Goal: Task Accomplishment & Management: Manage account settings

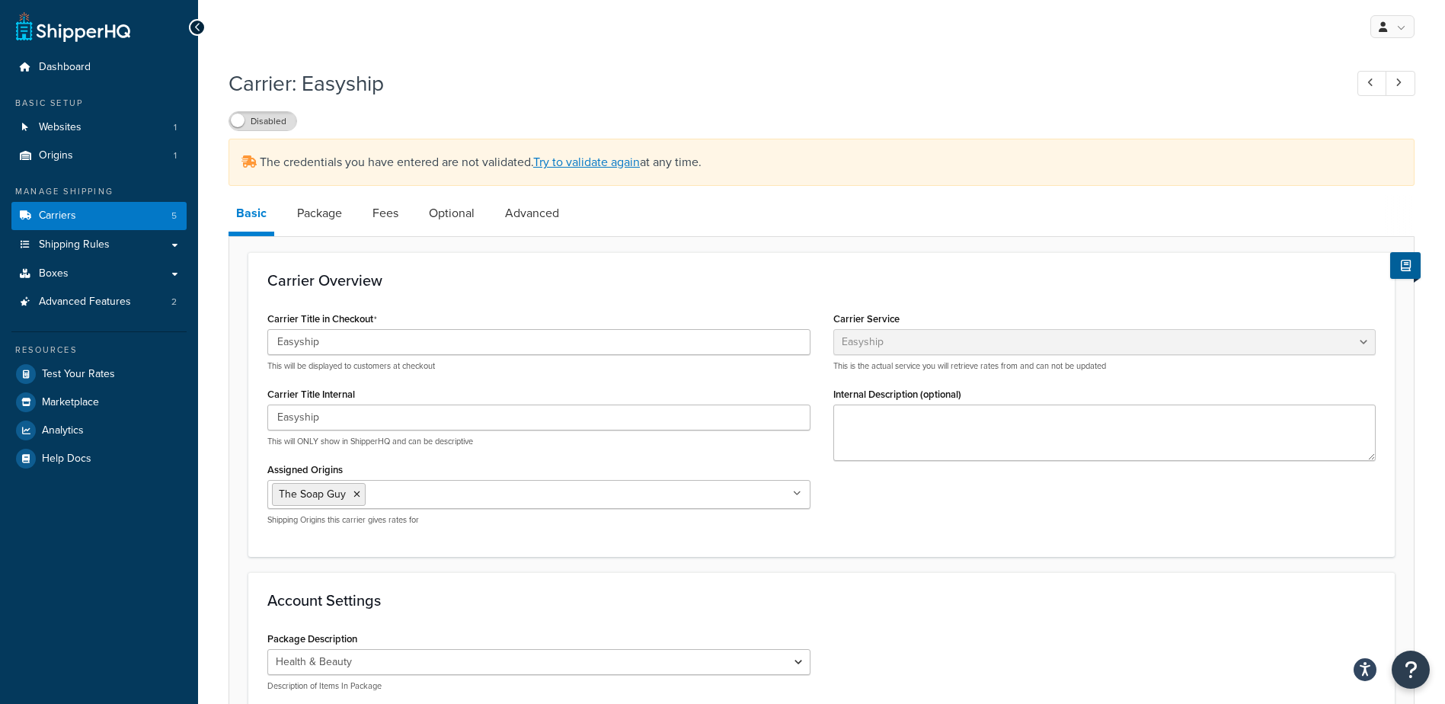
select select "easyship"
select select "health_beauty"
click at [42, 276] on span "Boxes" at bounding box center [54, 273] width 30 height 13
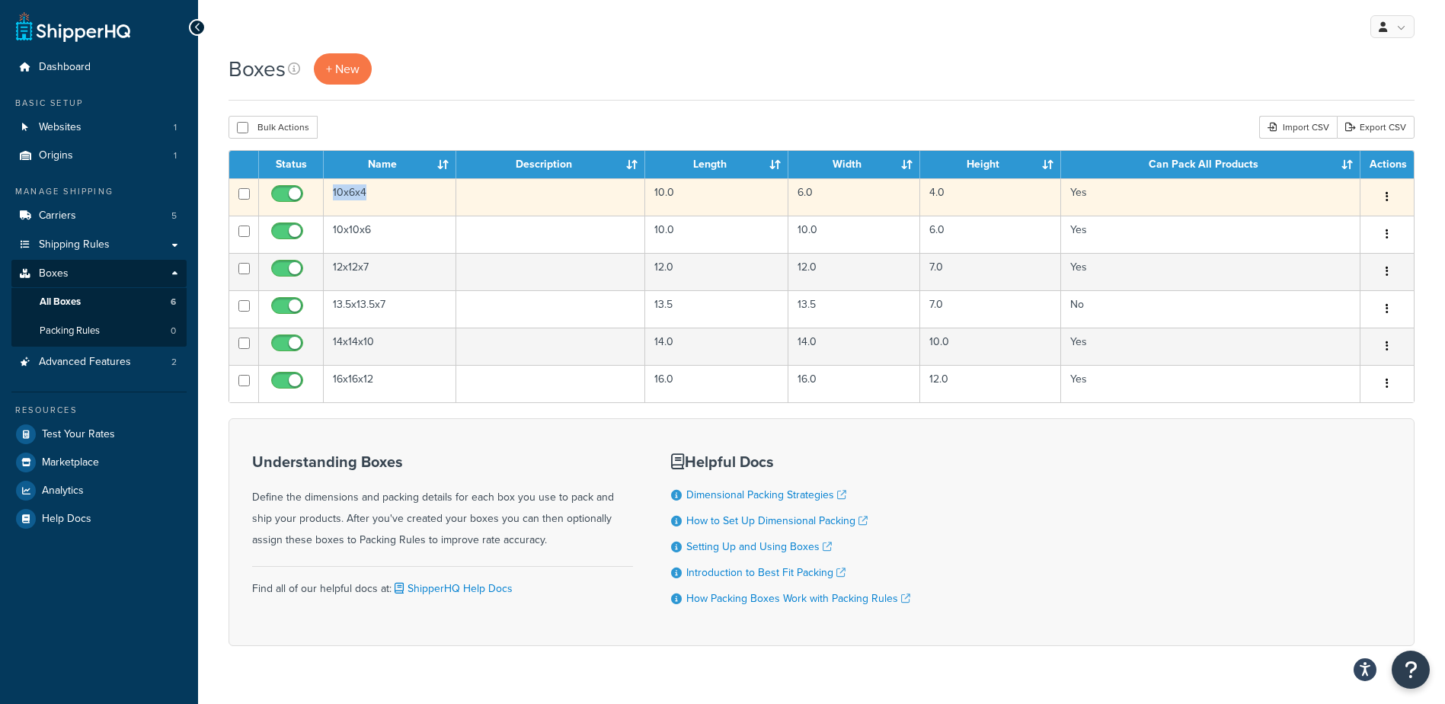
drag, startPoint x: 365, startPoint y: 192, endPoint x: 318, endPoint y: 196, distance: 46.6
click at [318, 195] on tr "10x6x4 10.0 6.0 4.0 Yes Edit Duplicate Delete" at bounding box center [821, 196] width 1184 height 37
copy tr "10x6x4"
click at [363, 197] on td "10x6x4" at bounding box center [390, 196] width 133 height 37
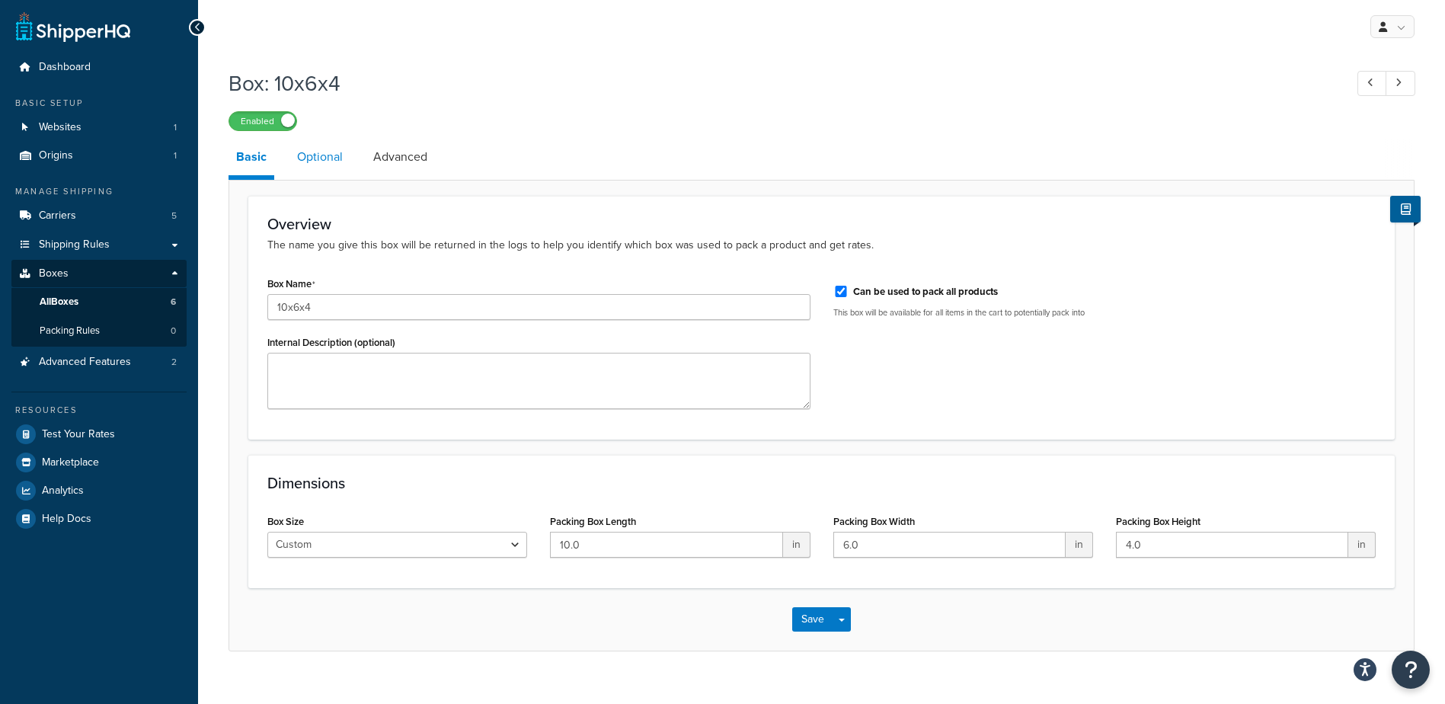
click at [330, 169] on link "Optional" at bounding box center [319, 157] width 61 height 37
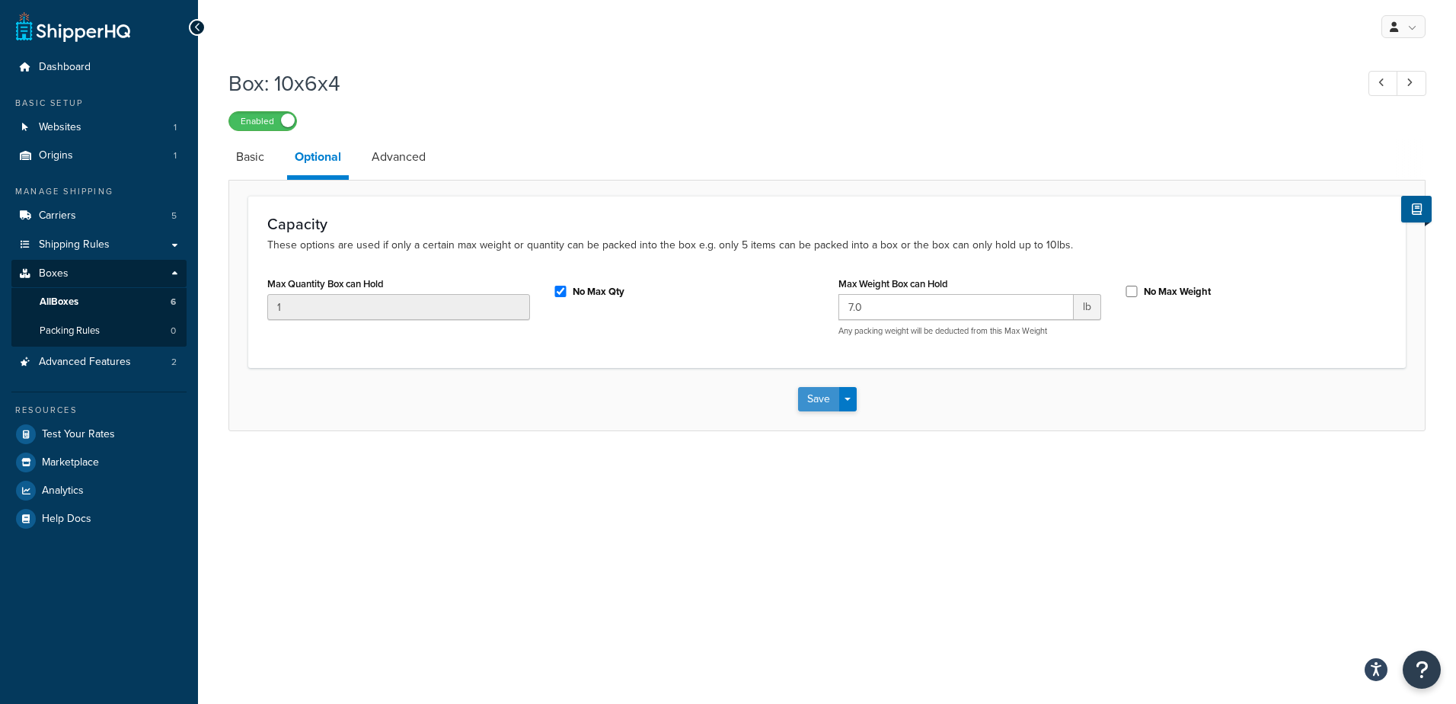
click at [818, 395] on button "Save" at bounding box center [818, 399] width 41 height 24
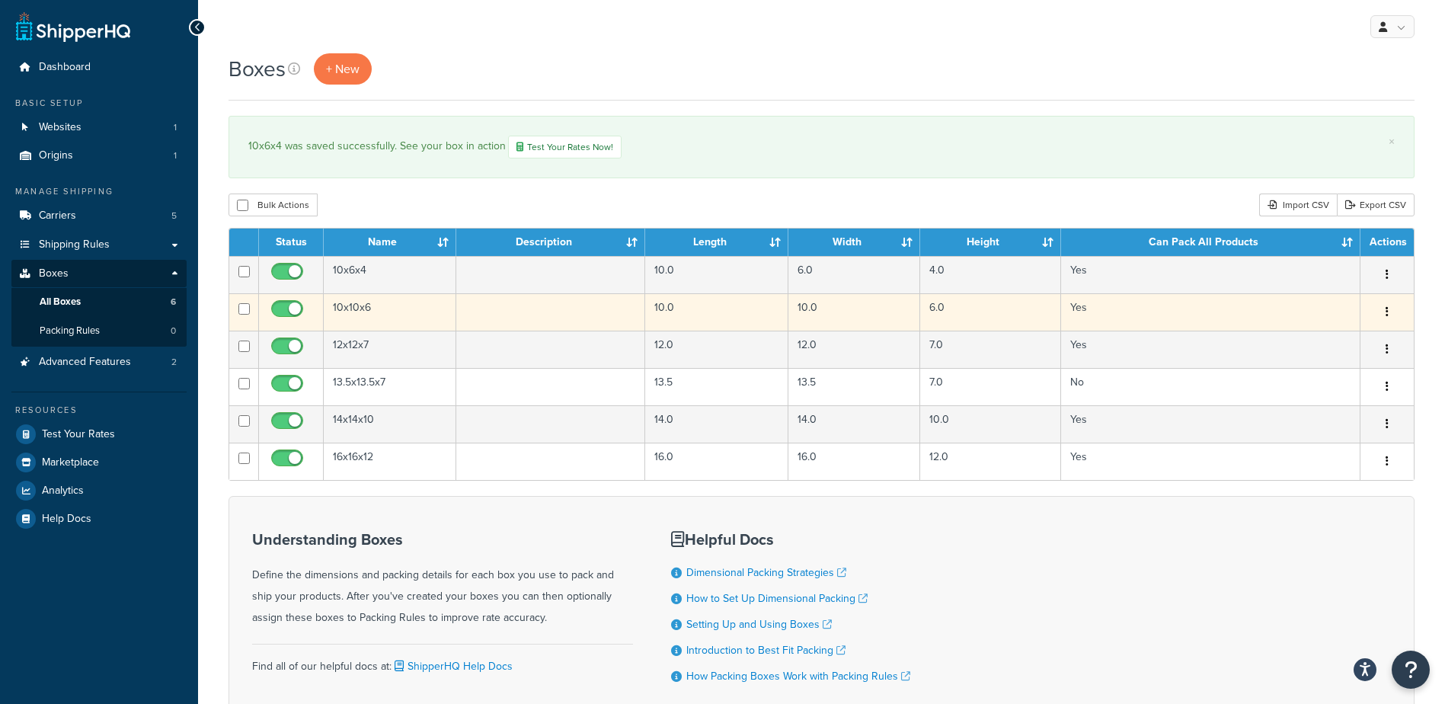
click at [371, 313] on td "10x10x6" at bounding box center [390, 311] width 133 height 37
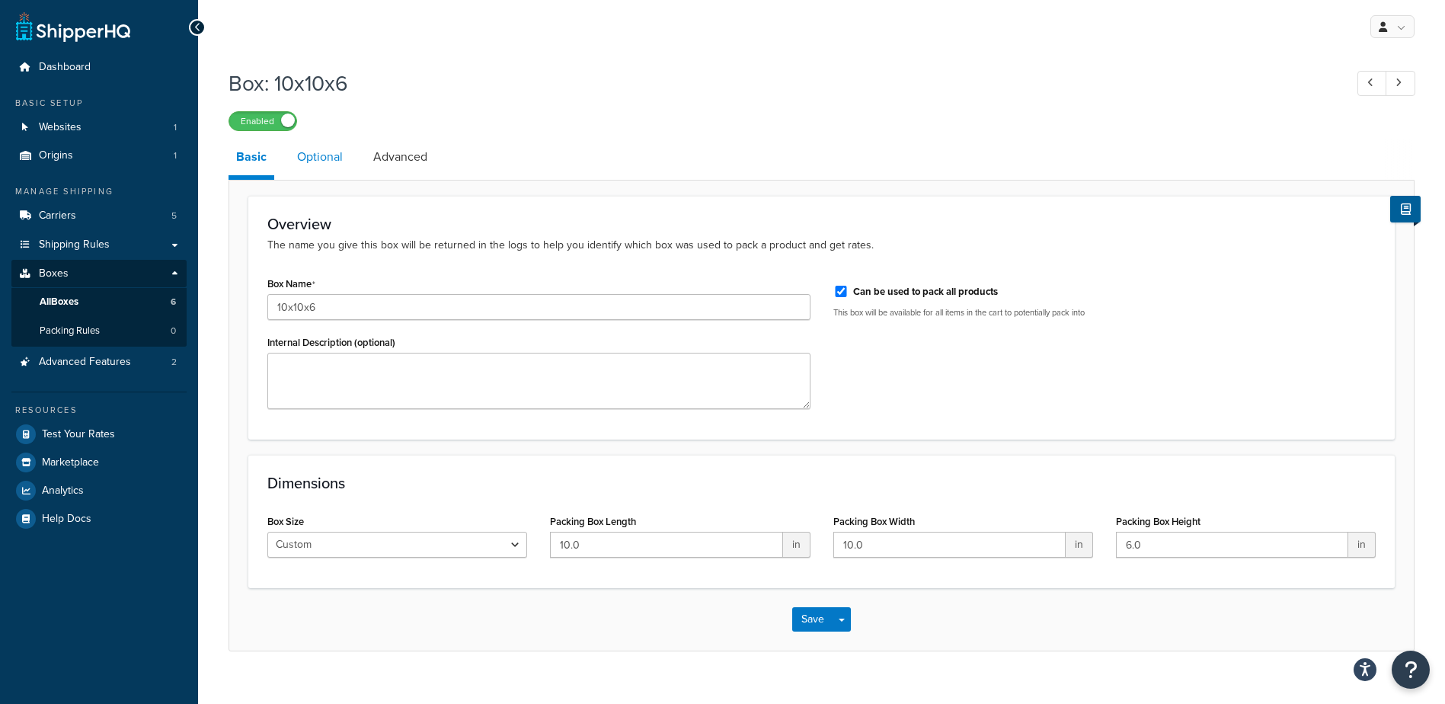
click at [324, 159] on link "Optional" at bounding box center [319, 157] width 61 height 37
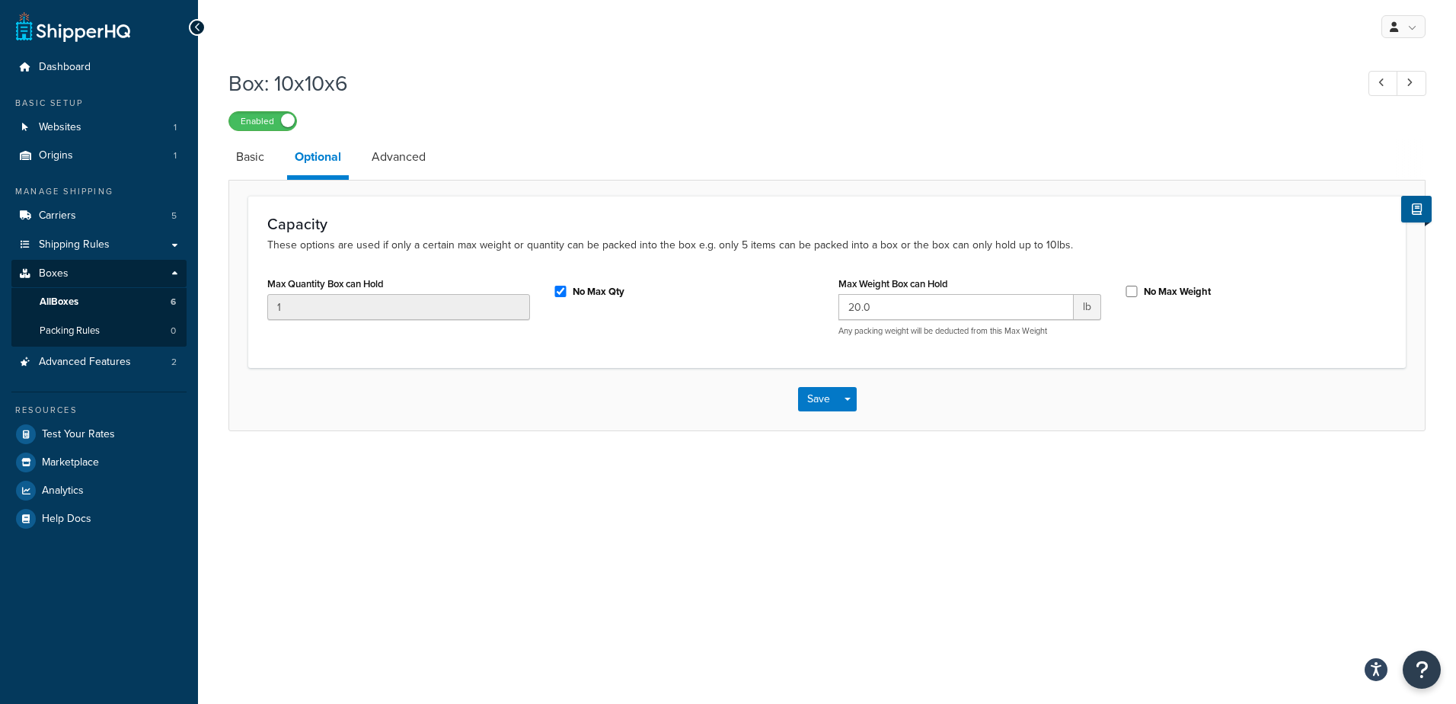
click at [680, 97] on h1 "Box: 10x10x6" at bounding box center [784, 84] width 1112 height 30
click at [813, 393] on button "Save" at bounding box center [818, 399] width 41 height 24
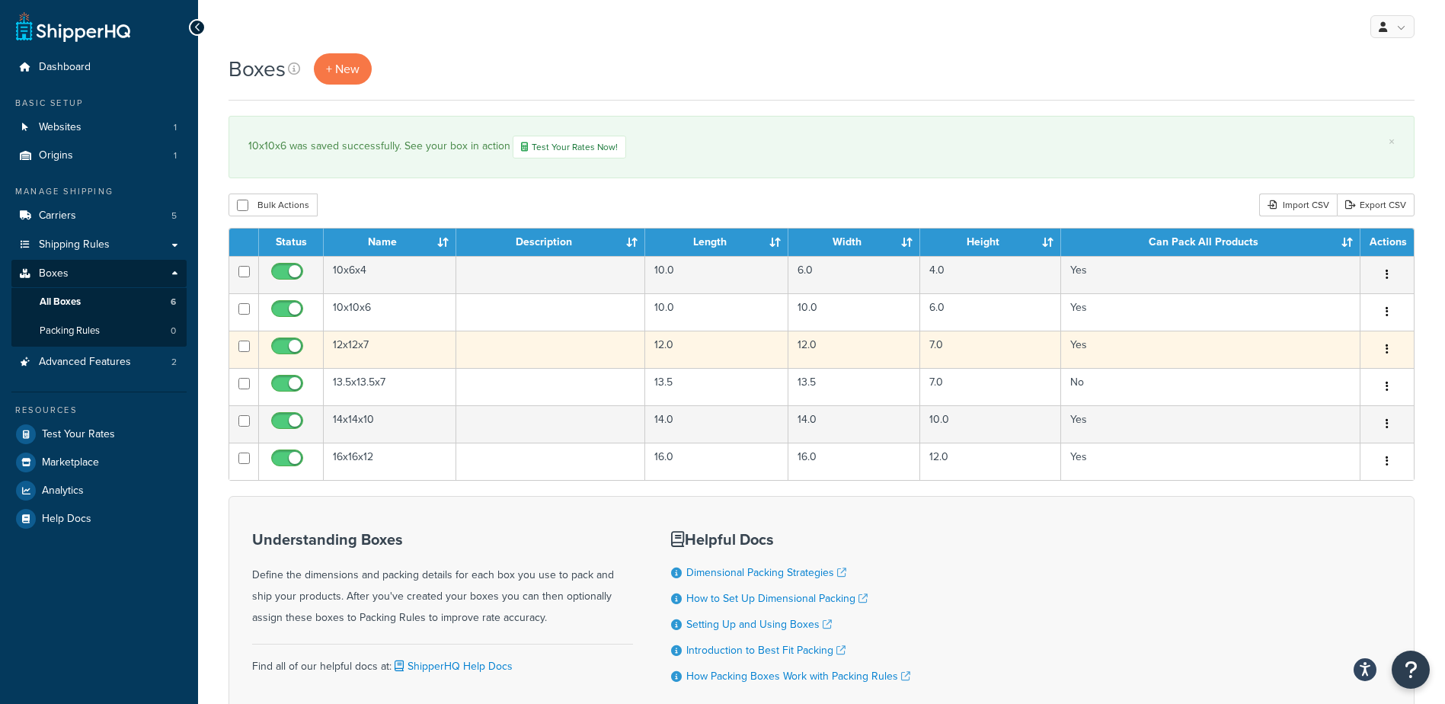
drag, startPoint x: 380, startPoint y: 348, endPoint x: 431, endPoint y: 332, distance: 53.5
click at [380, 347] on td "12x12x7" at bounding box center [390, 349] width 133 height 37
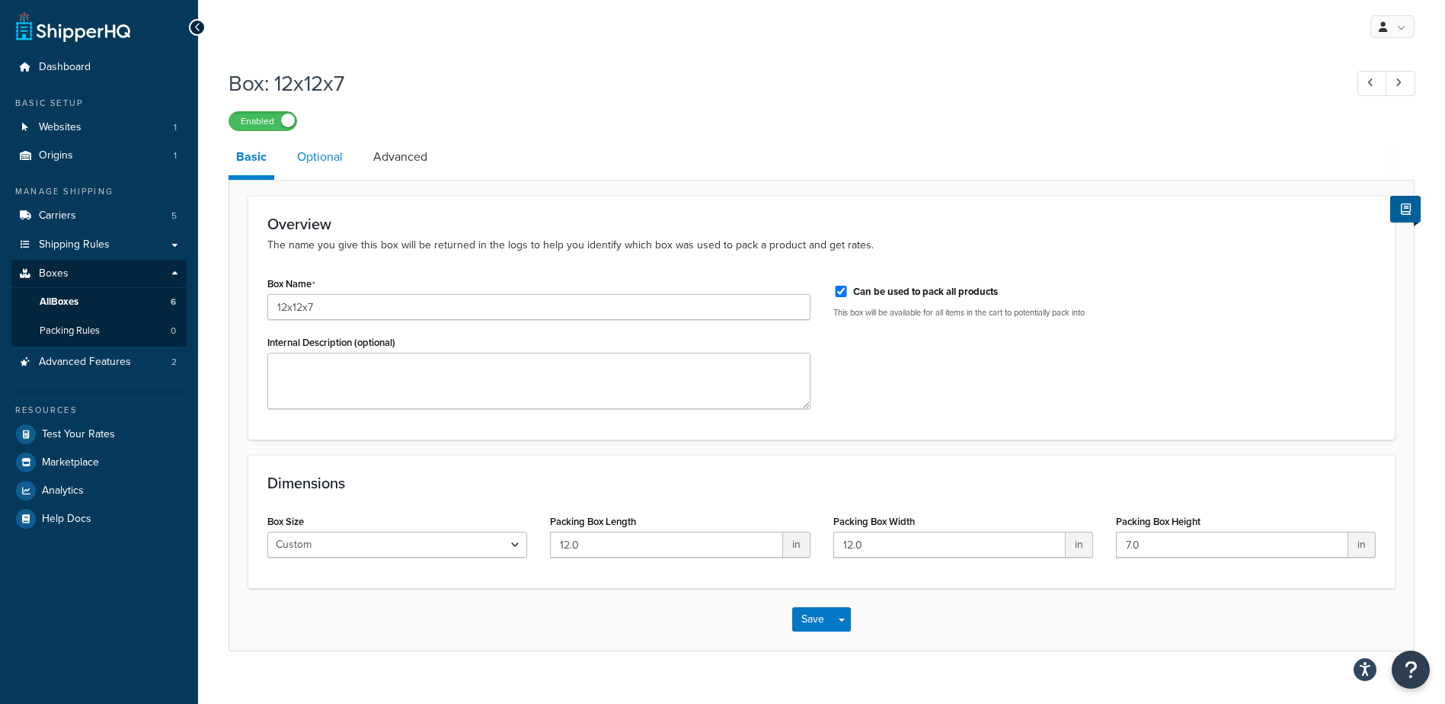
click at [331, 158] on link "Optional" at bounding box center [319, 157] width 61 height 37
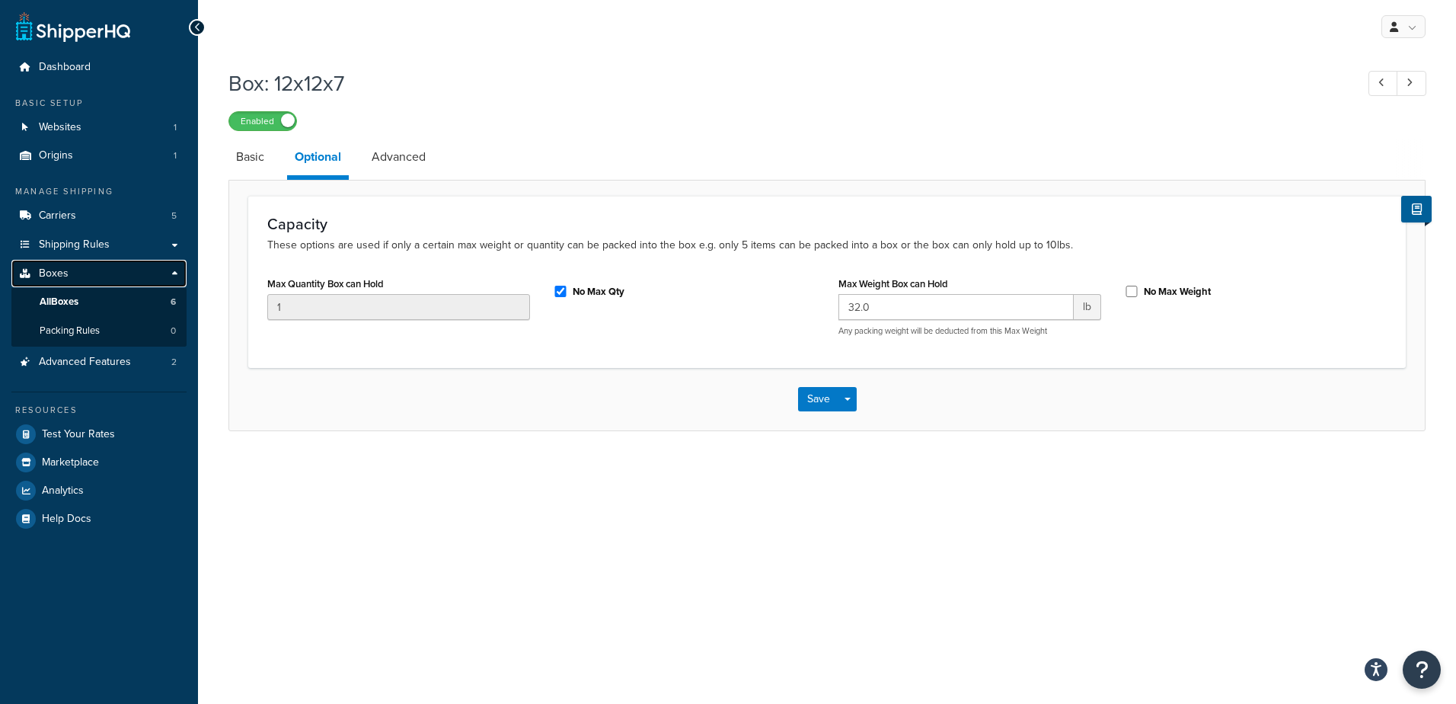
click at [77, 275] on link "Boxes" at bounding box center [98, 274] width 175 height 28
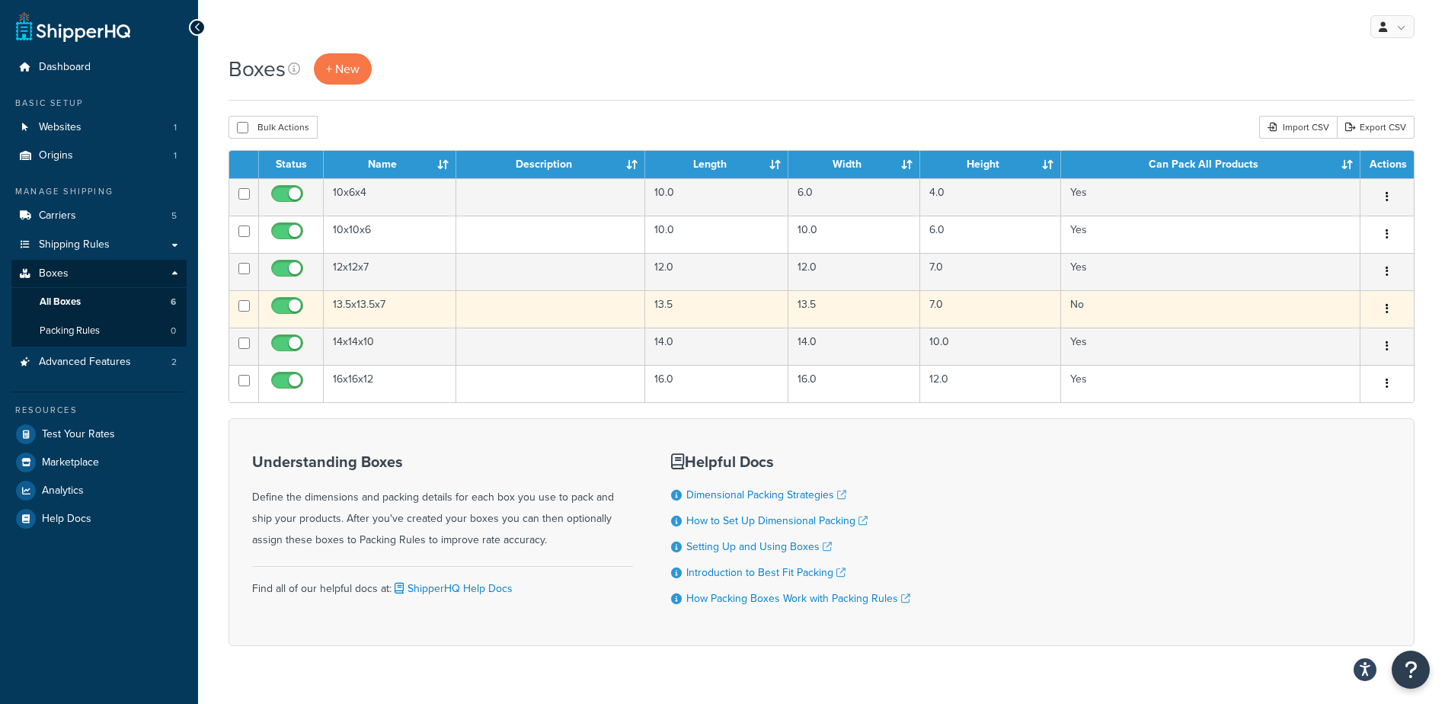
drag, startPoint x: 359, startPoint y: 316, endPoint x: 385, endPoint y: 312, distance: 26.9
click at [359, 316] on td "13.5x13.5x7" at bounding box center [390, 308] width 133 height 37
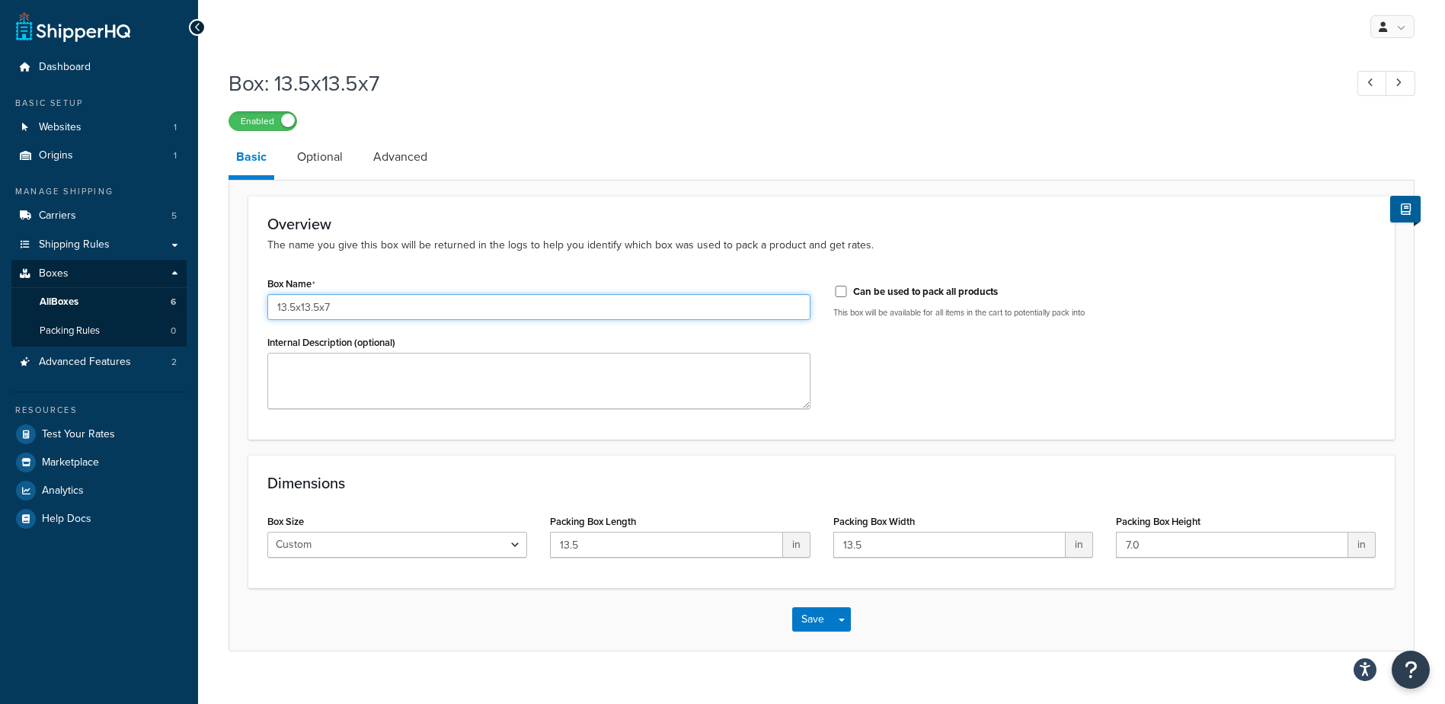
drag, startPoint x: 344, startPoint y: 306, endPoint x: 231, endPoint y: 313, distance: 112.9
click at [231, 313] on form "Overview The name you give this box will be returned in the logs to help you id…" at bounding box center [821, 423] width 1184 height 455
click at [815, 613] on button "Save" at bounding box center [812, 619] width 41 height 24
click at [320, 169] on link "Optional" at bounding box center [319, 157] width 61 height 37
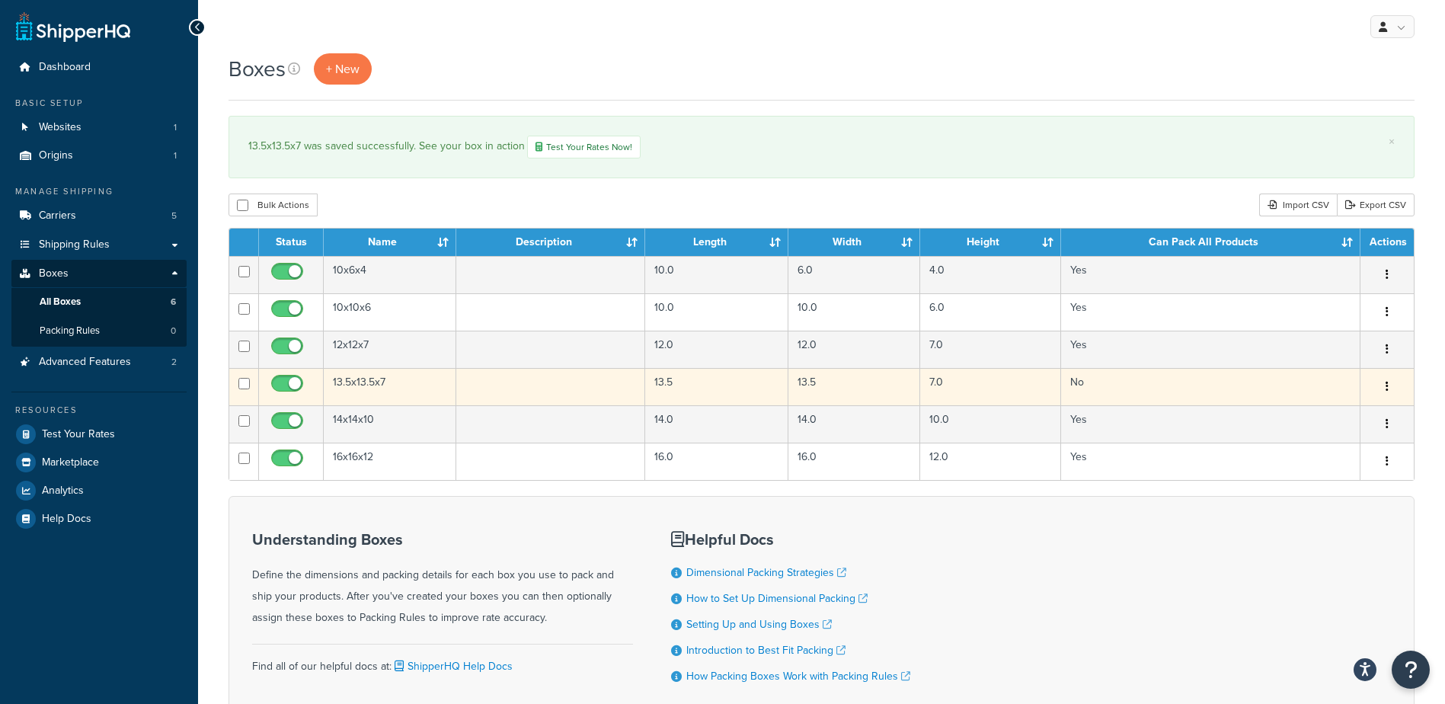
click at [372, 382] on td "13.5x13.5x7" at bounding box center [390, 386] width 133 height 37
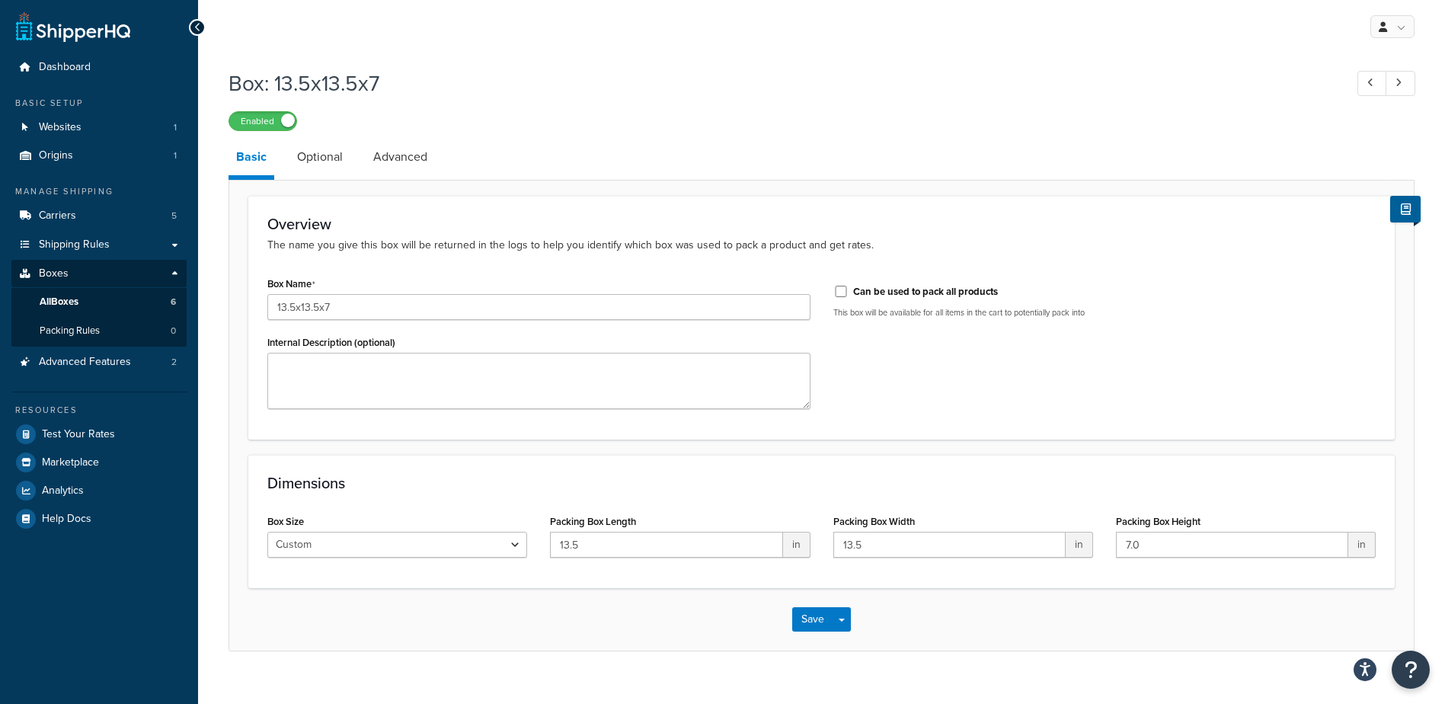
drag, startPoint x: 324, startPoint y: 169, endPoint x: 243, endPoint y: 143, distance: 85.5
click at [322, 171] on link "Optional" at bounding box center [319, 157] width 61 height 37
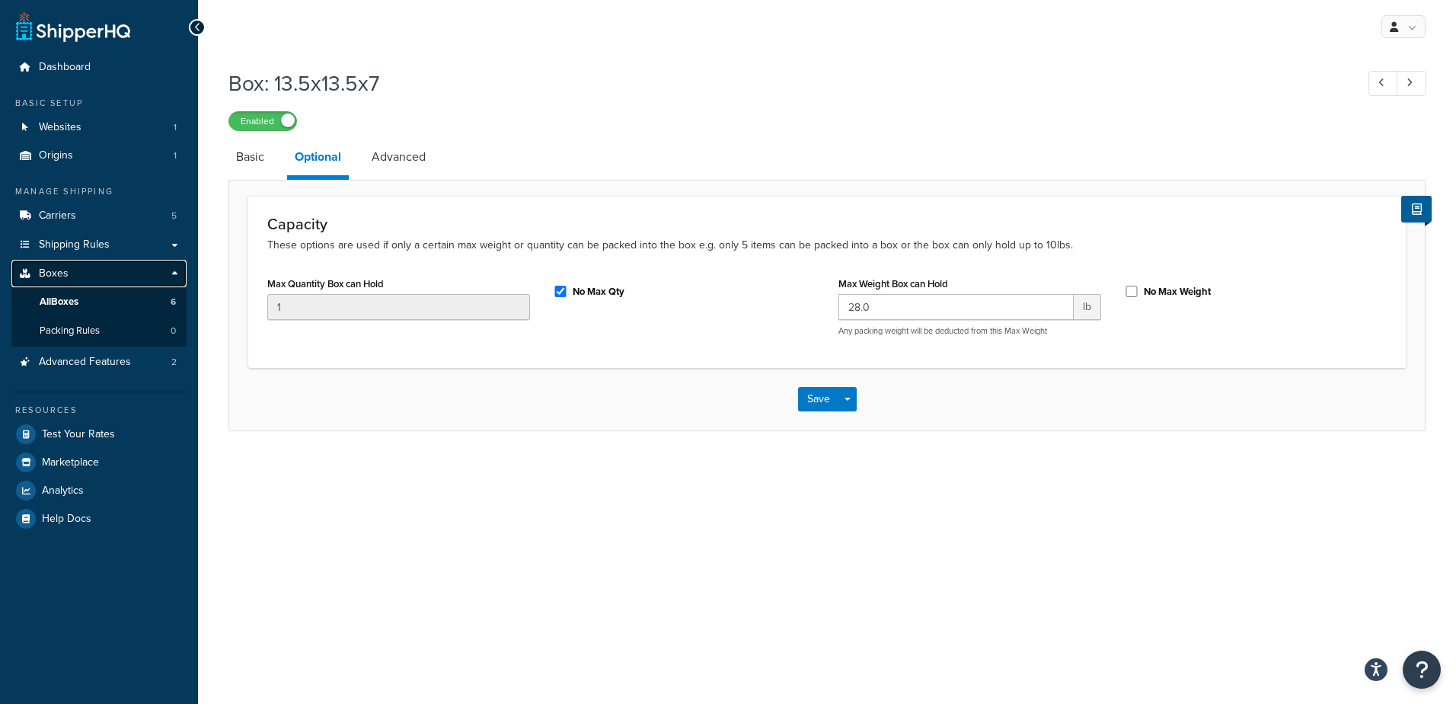
click at [90, 277] on link "Boxes" at bounding box center [98, 274] width 175 height 28
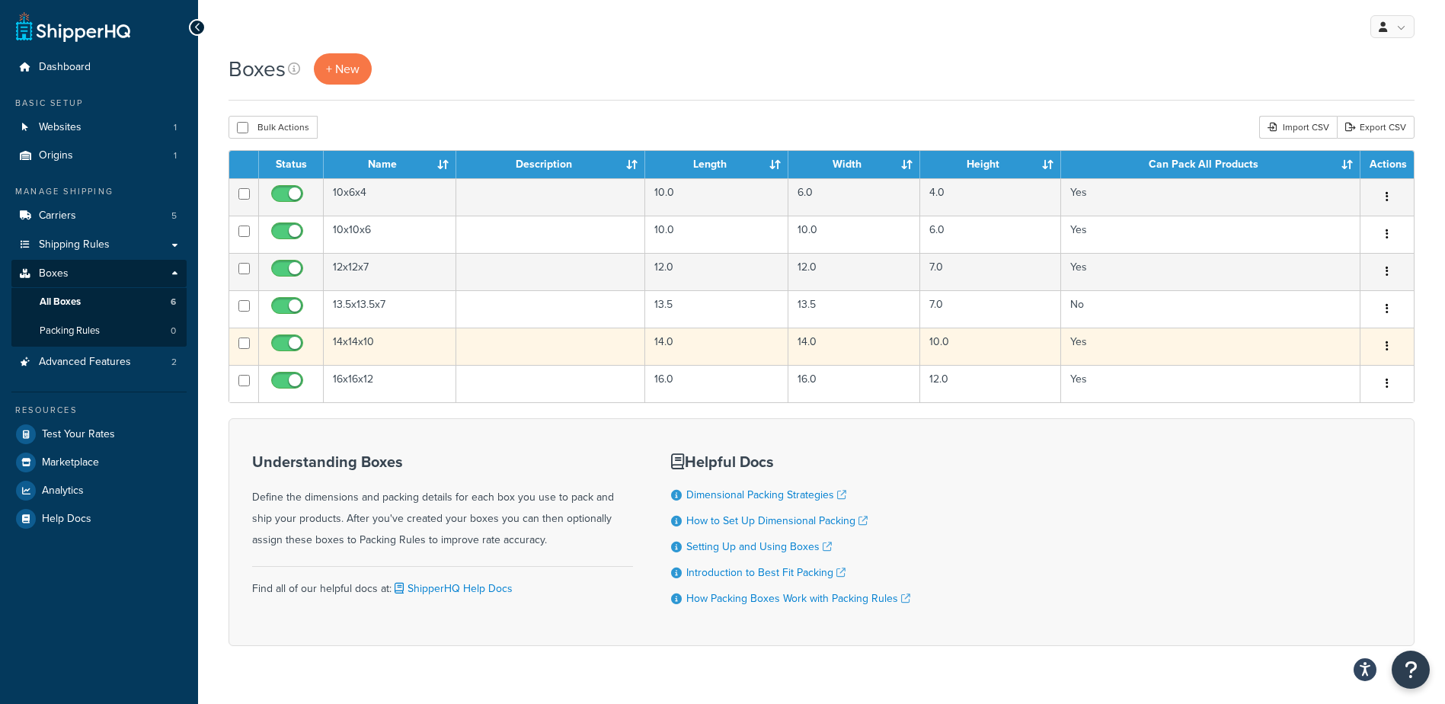
click at [370, 343] on td "14x14x10" at bounding box center [390, 346] width 133 height 37
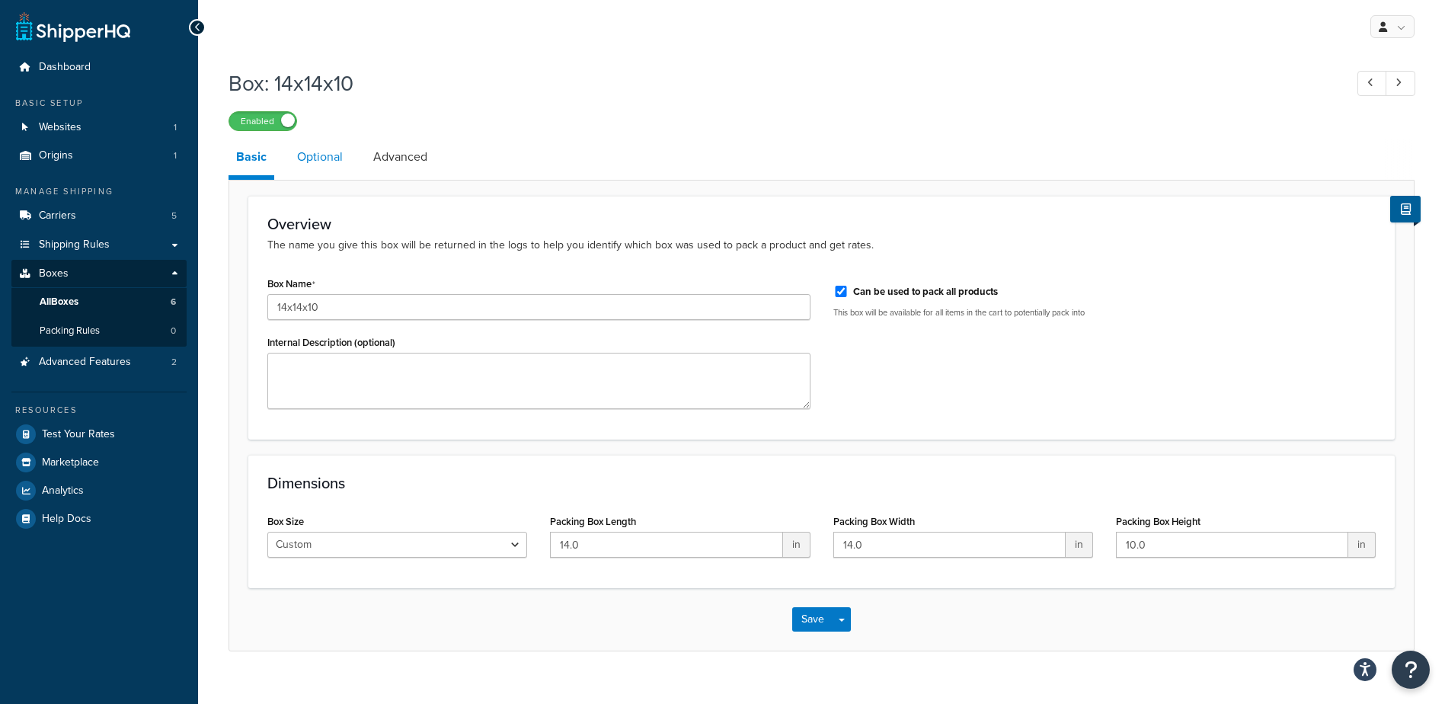
click at [310, 155] on link "Optional" at bounding box center [319, 157] width 61 height 37
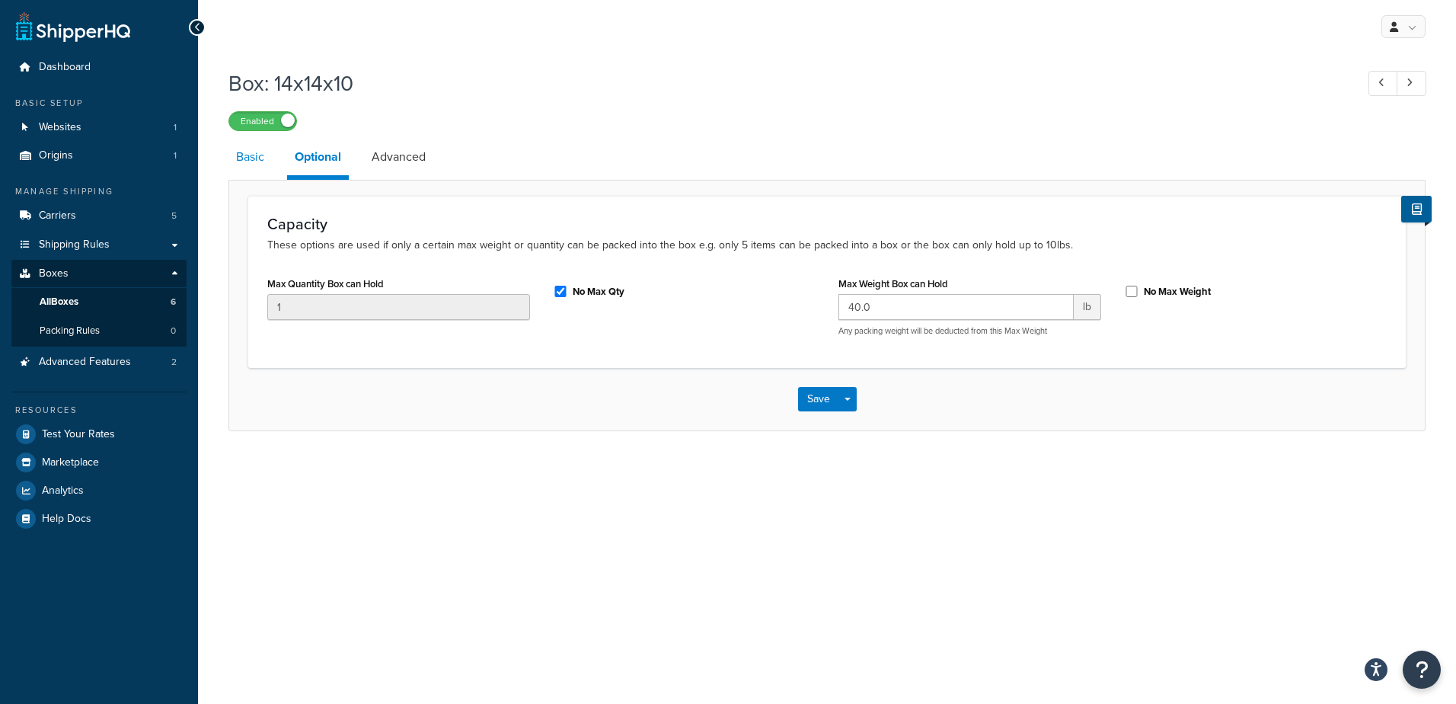
click at [244, 155] on link "Basic" at bounding box center [249, 157] width 43 height 37
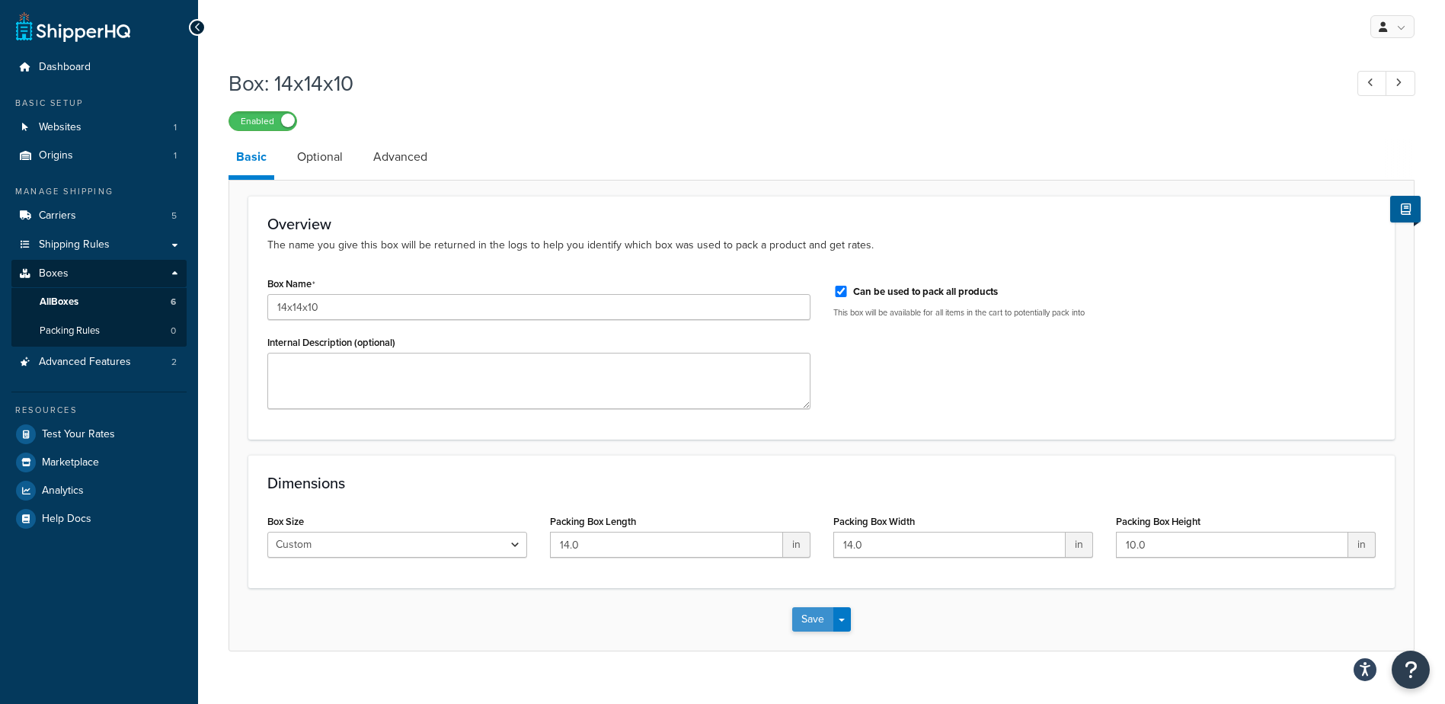
click at [813, 619] on button "Save" at bounding box center [812, 619] width 41 height 24
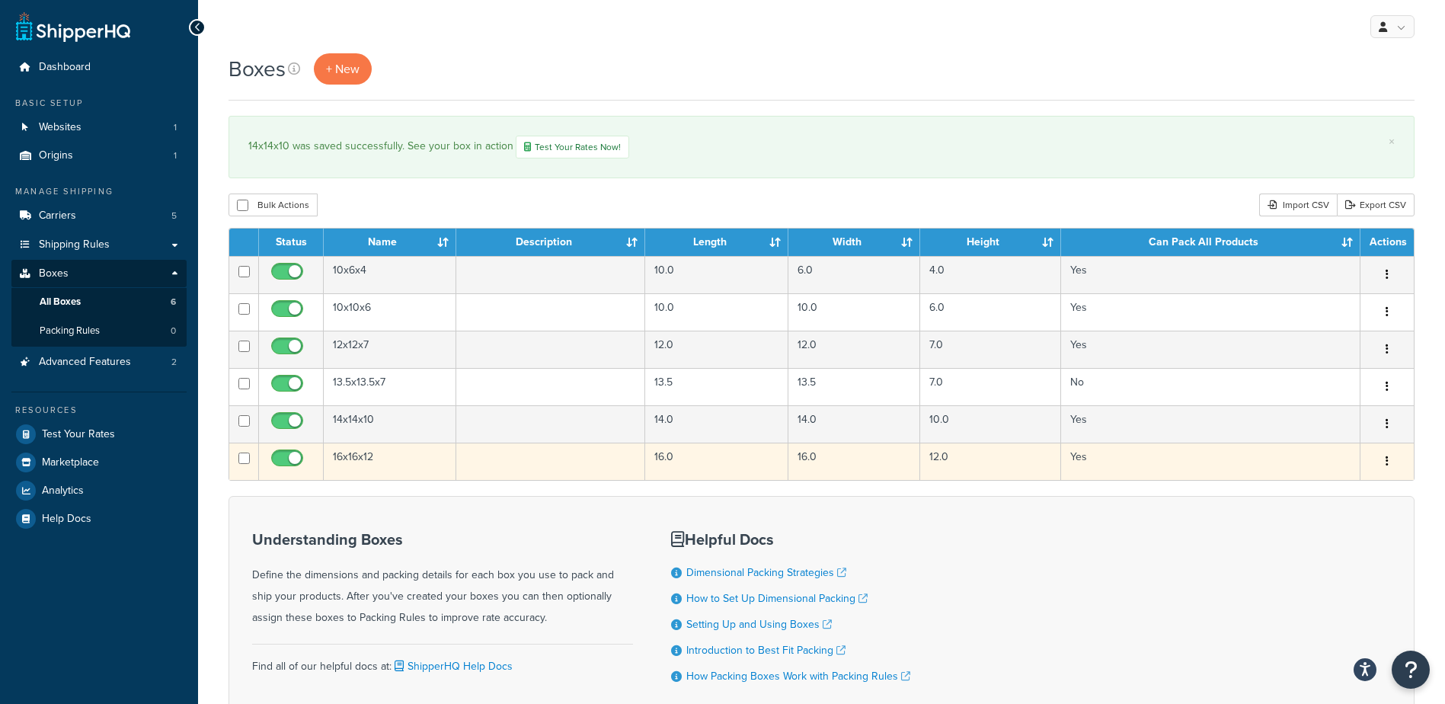
click at [358, 454] on td "16x16x12" at bounding box center [390, 461] width 133 height 37
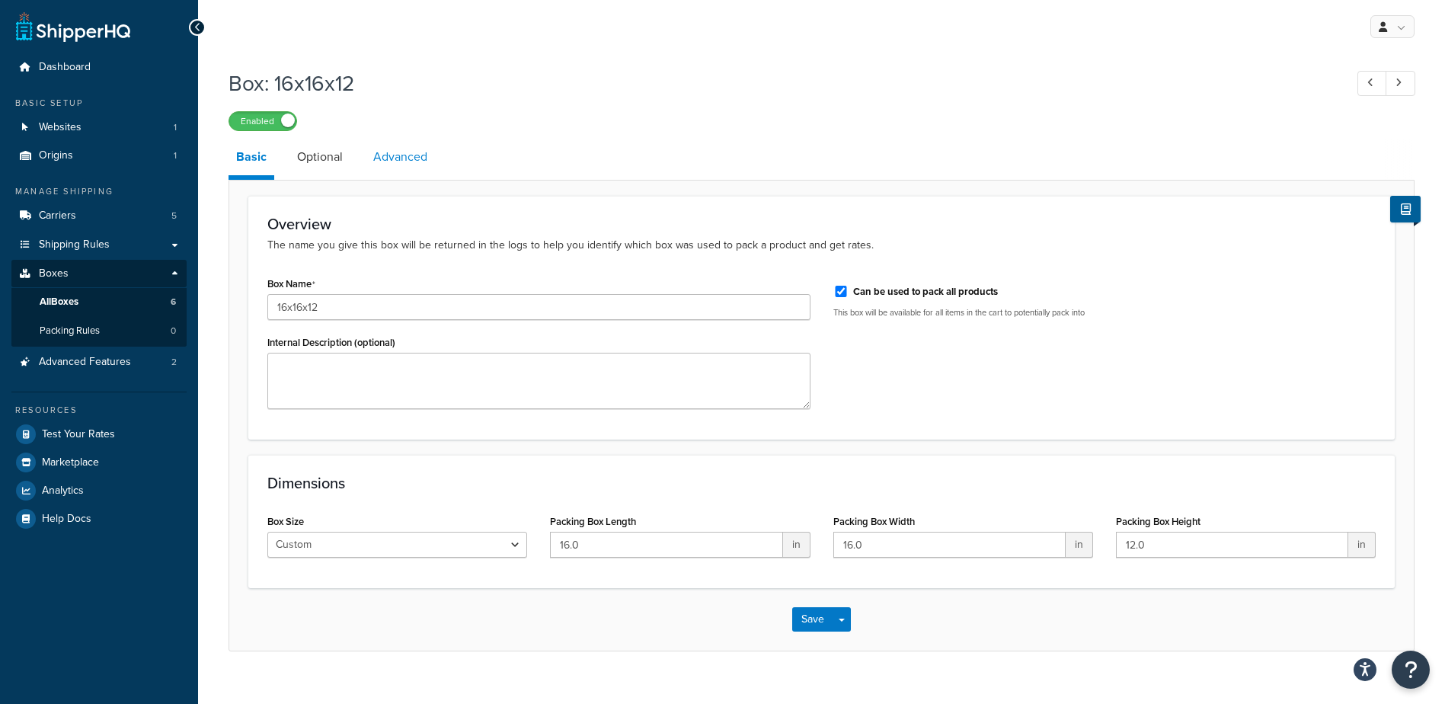
drag, startPoint x: 416, startPoint y: 130, endPoint x: 400, endPoint y: 160, distance: 33.7
click at [414, 133] on div "Box: 16x16x12 Enabled Basic Optional Advanced Overview The name you give this b…" at bounding box center [821, 356] width 1186 height 590
click at [395, 171] on link "Advanced" at bounding box center [400, 157] width 69 height 37
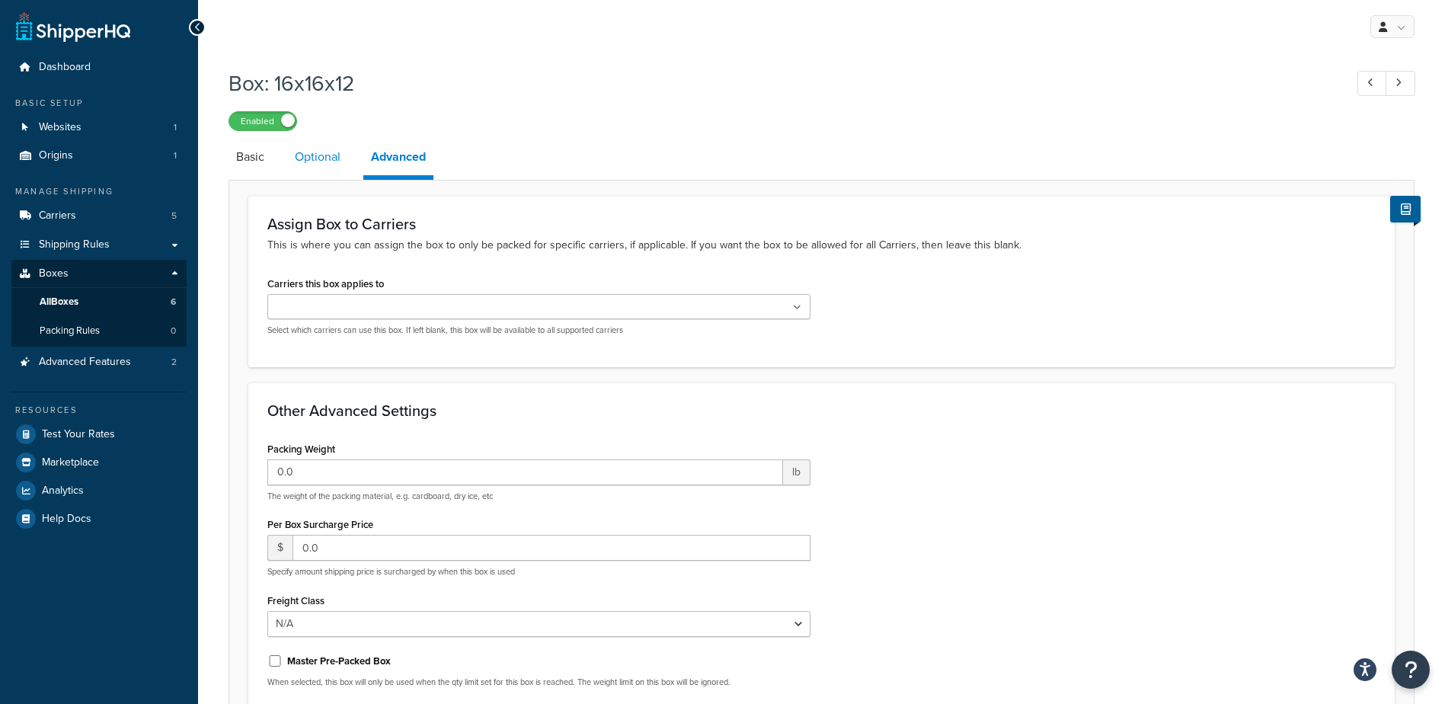
click at [342, 167] on link "Optional" at bounding box center [317, 157] width 61 height 37
